Goal: Manage account settings

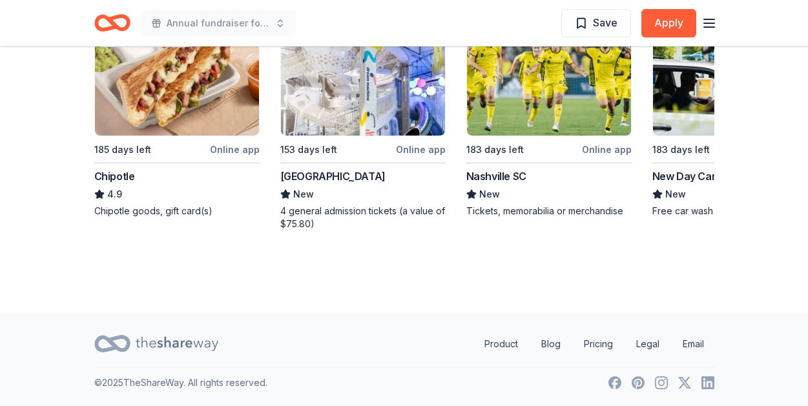
scroll to position [1748, 0]
click at [201, 136] on img at bounding box center [177, 74] width 164 height 123
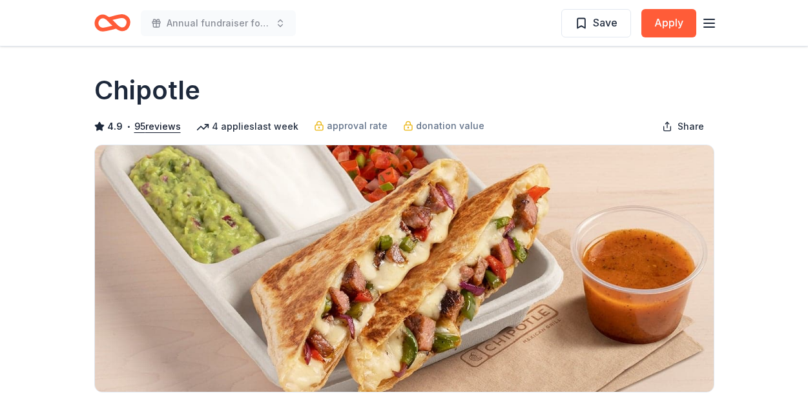
scroll to position [14, 0]
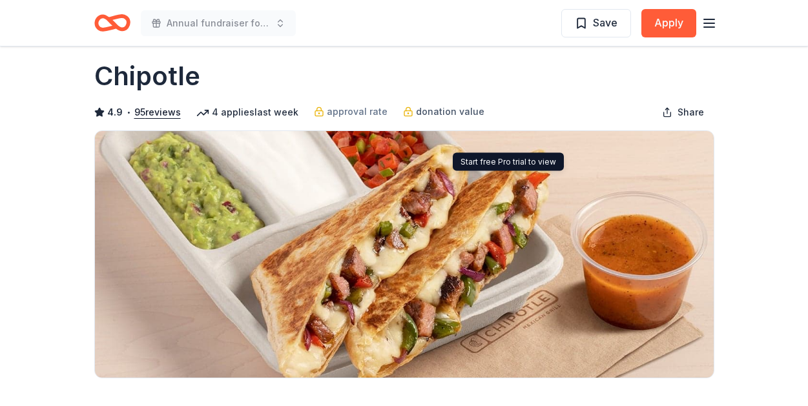
click at [484, 119] on span "donation value" at bounding box center [450, 111] width 68 height 15
click at [704, 25] on icon "button" at bounding box center [708, 22] width 15 height 15
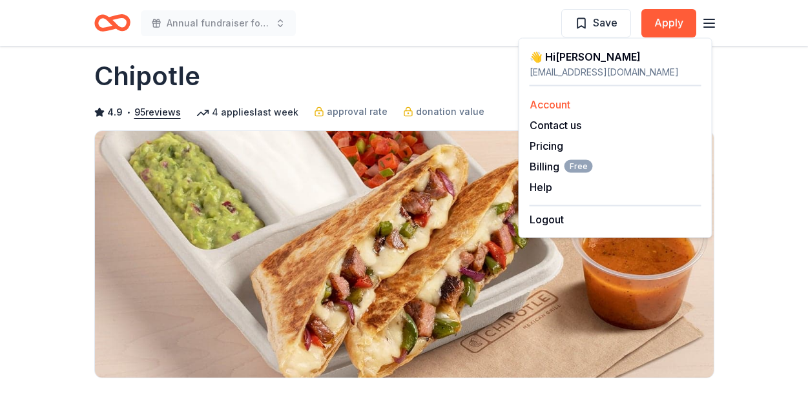
click at [557, 111] on link "Account" at bounding box center [549, 104] width 41 height 13
